Goal: Register for event/course

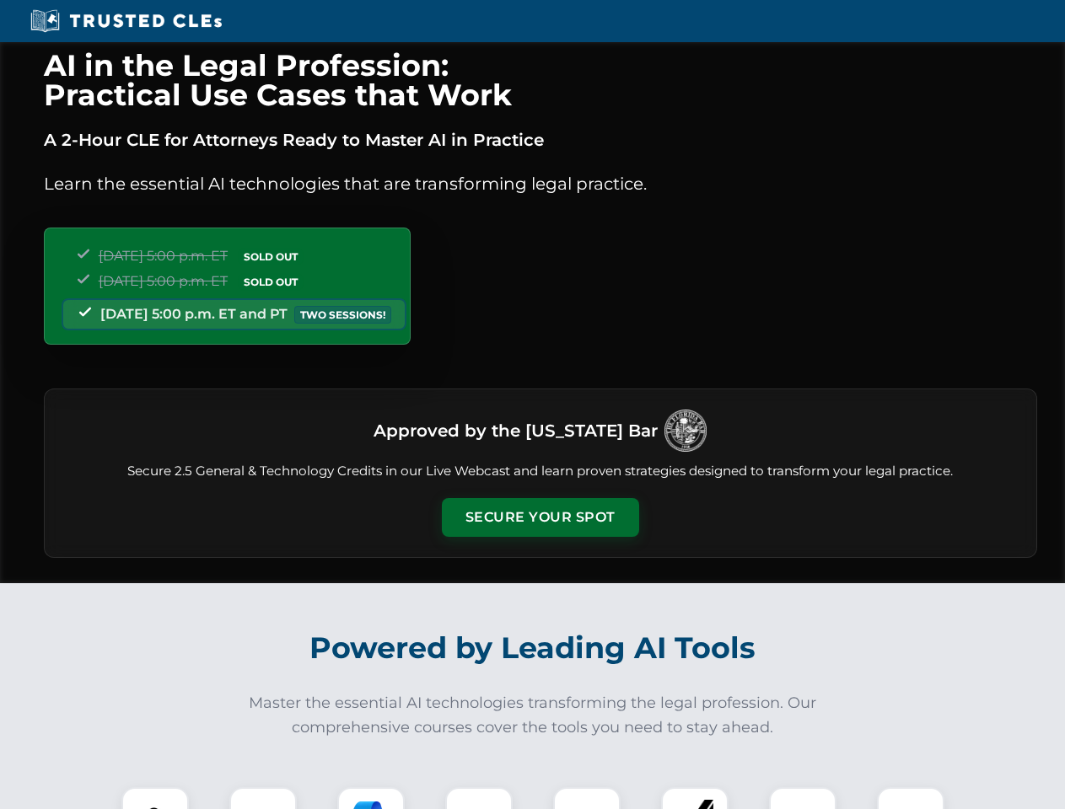
click at [539, 518] on button "Secure Your Spot" at bounding box center [540, 517] width 197 height 39
click at [155, 798] on img at bounding box center [155, 821] width 49 height 49
